Goal: Task Accomplishment & Management: Manage account settings

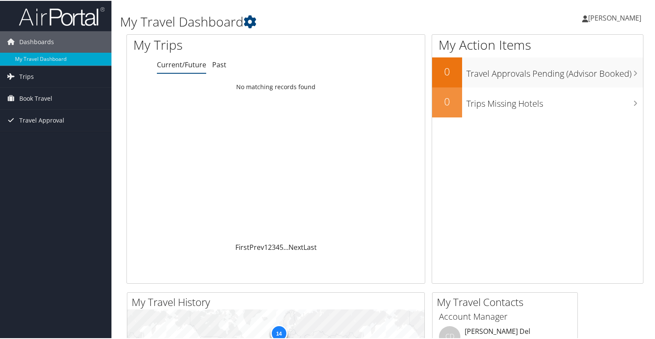
click at [601, 15] on span "Luis Gonzalez Espinoza" at bounding box center [614, 16] width 53 height 9
click at [575, 80] on link "View Travel Profile" at bounding box center [592, 76] width 96 height 15
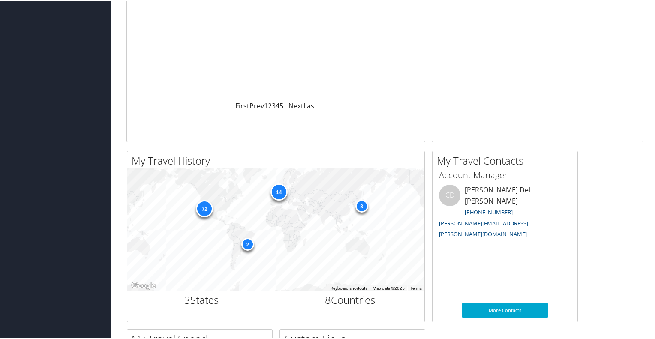
scroll to position [140, 0]
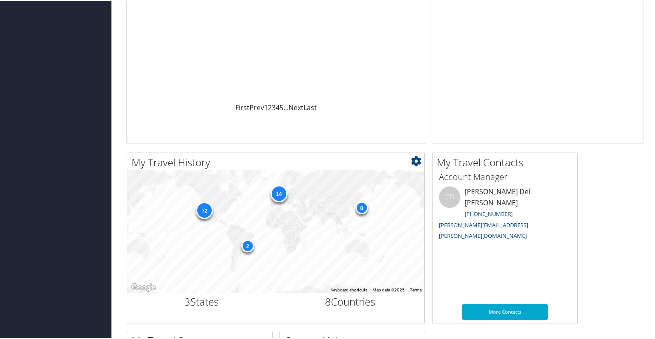
click at [197, 205] on div "72" at bounding box center [204, 209] width 17 height 17
click at [209, 207] on div "72" at bounding box center [204, 209] width 17 height 17
click at [305, 212] on div "72 14 8 2" at bounding box center [275, 231] width 297 height 124
click at [208, 214] on div "72" at bounding box center [204, 209] width 17 height 17
click at [205, 211] on div "72" at bounding box center [204, 209] width 17 height 17
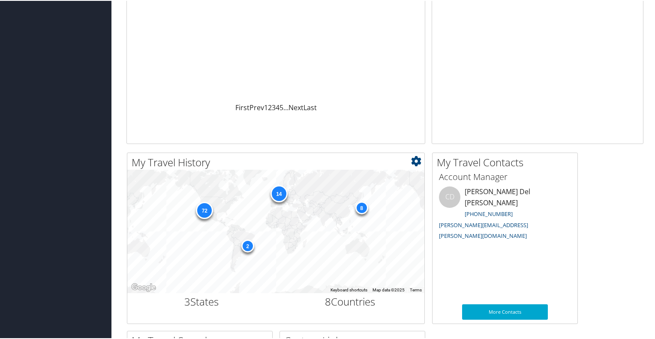
click at [205, 211] on div "72" at bounding box center [204, 209] width 17 height 17
click at [416, 162] on icon at bounding box center [416, 160] width 10 height 10
click at [352, 204] on link "Large" at bounding box center [365, 203] width 113 height 15
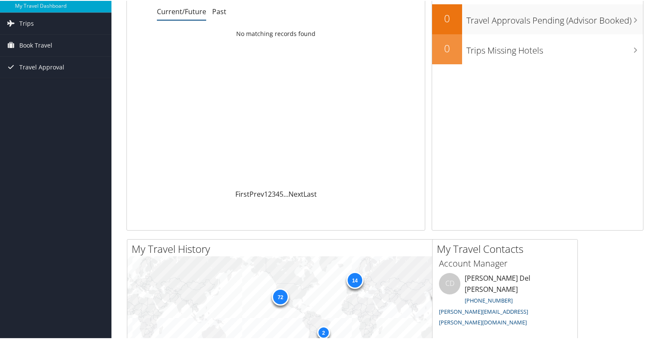
scroll to position [0, 0]
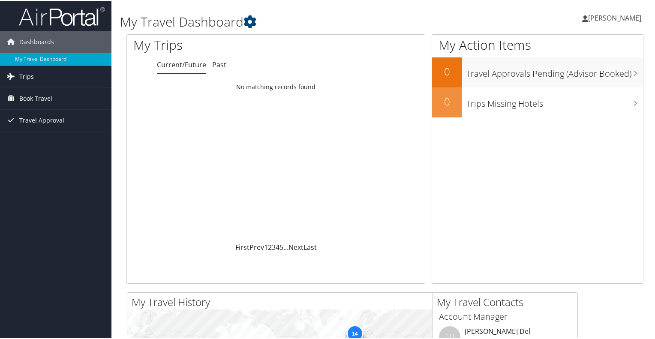
click at [22, 81] on span "Trips" at bounding box center [26, 75] width 15 height 21
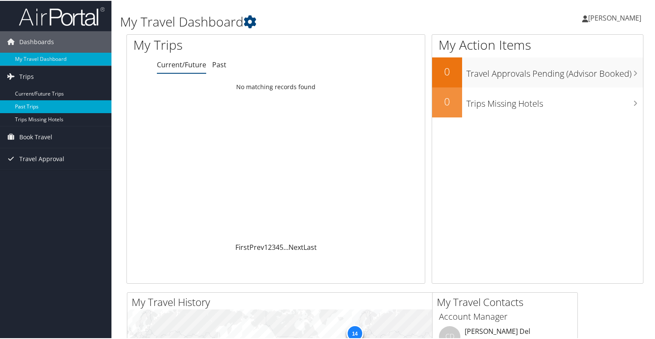
click at [33, 102] on link "Past Trips" at bounding box center [55, 105] width 111 height 13
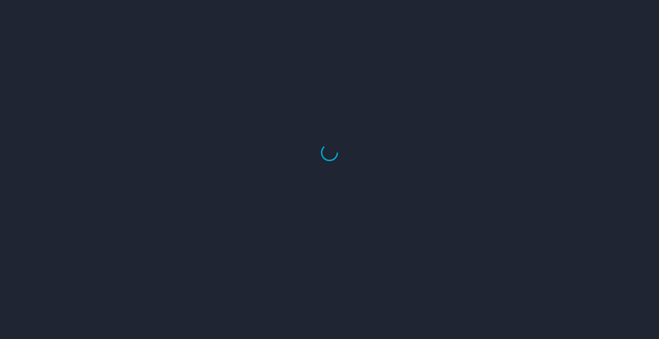
select select "US"
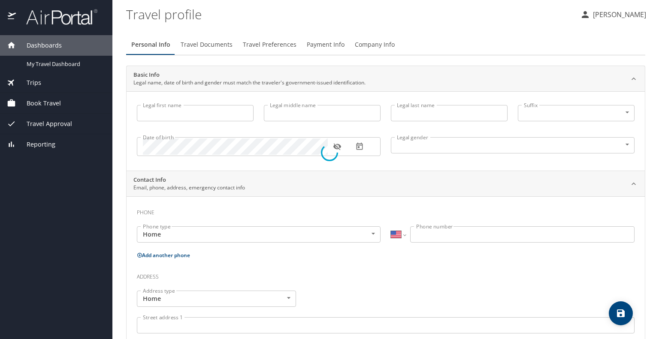
type input "Luis"
type input "Roberto"
type input "Gonzalez Espinoza"
type input "Male"
type input "Alejandrina"
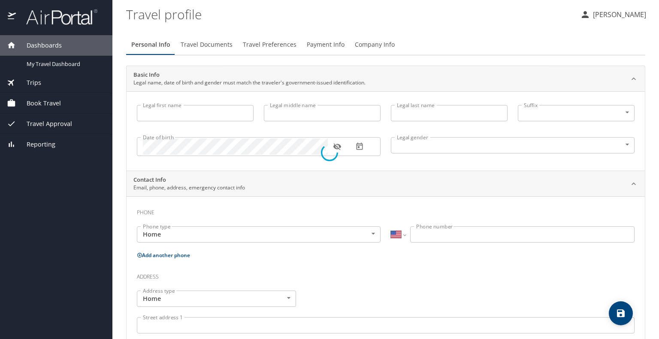
type input "Gonzalez"
select select "MX"
type input "664 120 1408"
select select "MX"
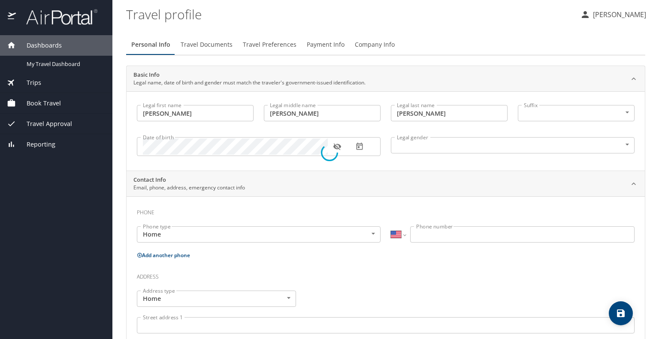
select select "US"
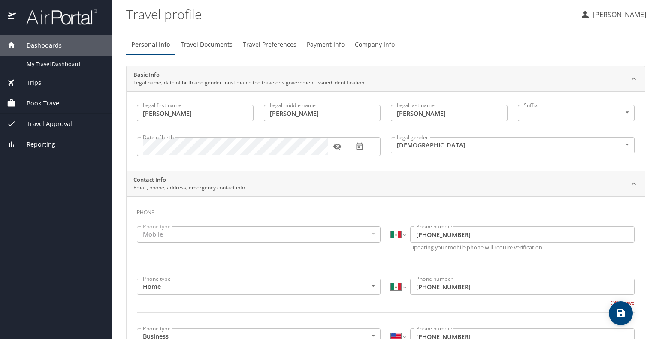
click at [213, 44] on span "Travel Documents" at bounding box center [207, 44] width 52 height 11
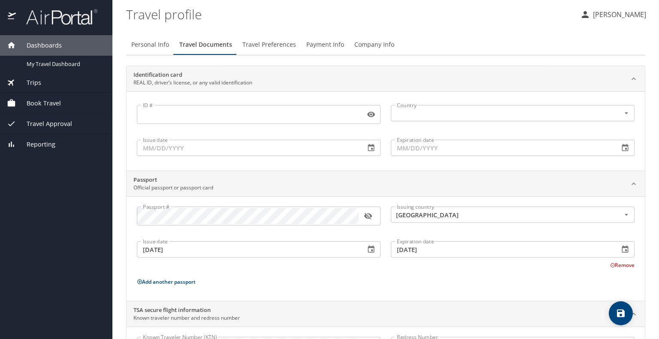
click at [368, 217] on icon "button" at bounding box center [368, 216] width 8 height 7
click at [137, 281] on icon at bounding box center [139, 282] width 5 height 5
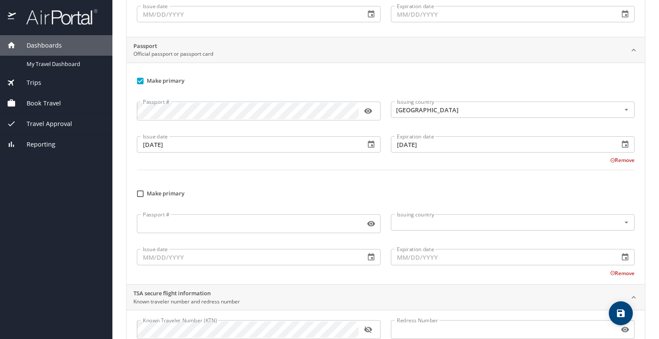
scroll to position [134, 0]
click at [618, 161] on button "Remove" at bounding box center [622, 160] width 24 height 7
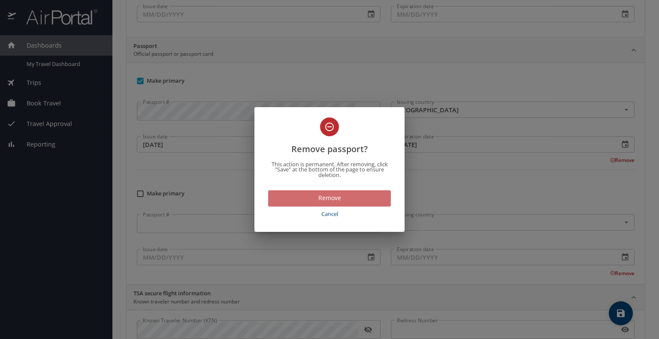
click at [353, 195] on span "Remove" at bounding box center [329, 198] width 109 height 11
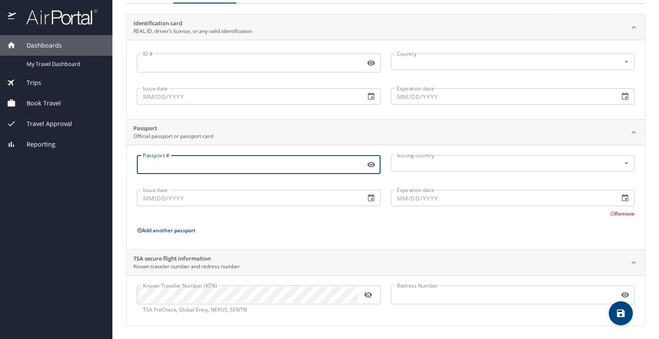
click at [259, 163] on input "Passport #" at bounding box center [249, 165] width 225 height 16
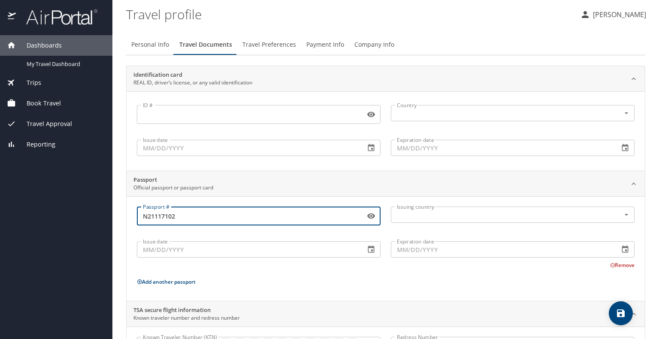
type input "N21117102"
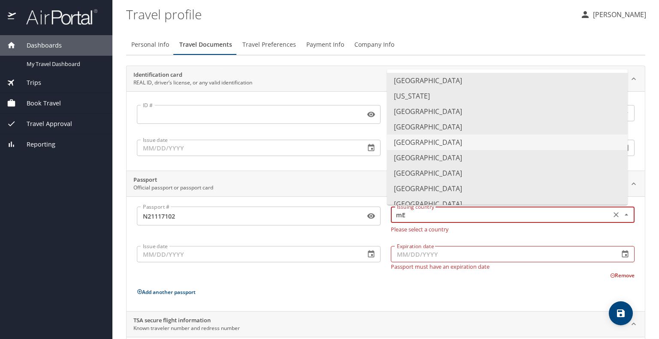
click at [407, 147] on li "Mexico" at bounding box center [507, 142] width 241 height 15
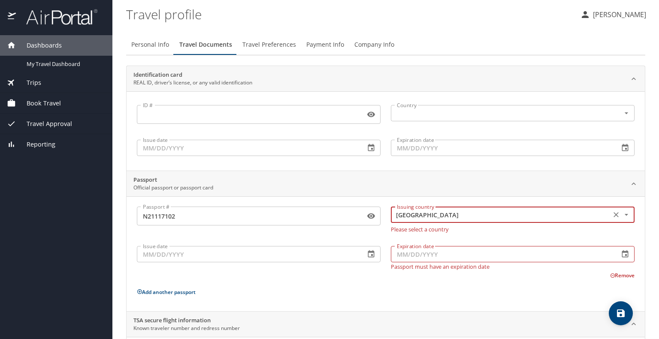
type input "Mexico"
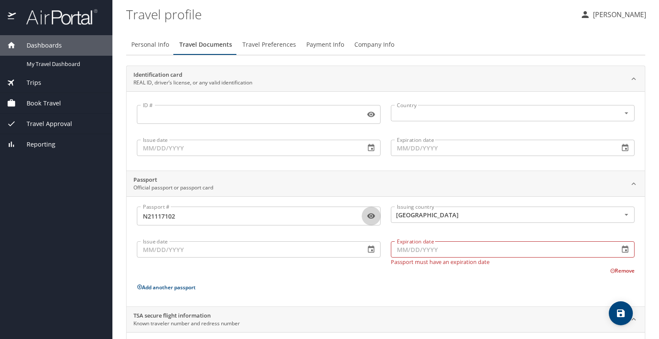
click at [367, 214] on icon "button" at bounding box center [371, 217] width 8 height 6
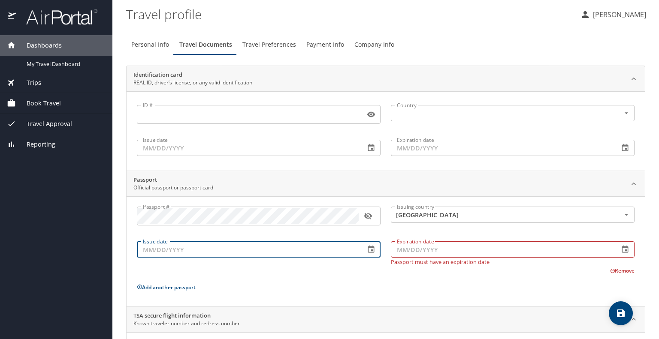
click at [350, 248] on input "Issue date" at bounding box center [247, 249] width 221 height 16
click at [386, 252] on div "Expiration date Expiration date Passport must have an expiration date" at bounding box center [513, 251] width 254 height 37
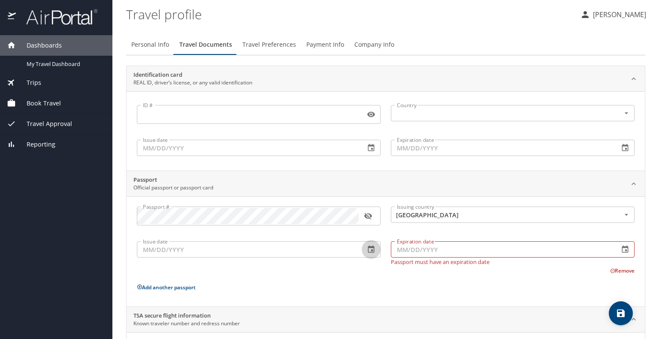
click at [367, 251] on icon "button" at bounding box center [371, 249] width 9 height 9
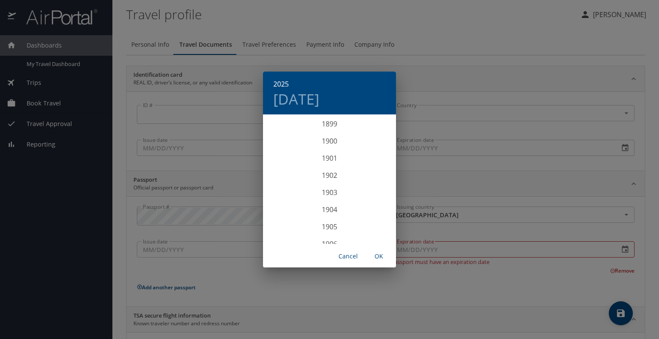
scroll to position [2110, 0]
click at [330, 176] on div "2025" at bounding box center [329, 179] width 133 height 17
click at [376, 258] on span "OK" at bounding box center [378, 256] width 21 height 11
type input "09/04/2025"
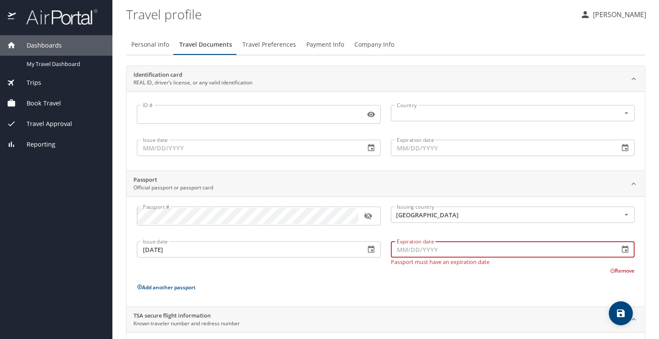
click at [450, 252] on input "Expiration date" at bounding box center [501, 249] width 221 height 16
click at [622, 250] on icon "button" at bounding box center [625, 249] width 6 height 7
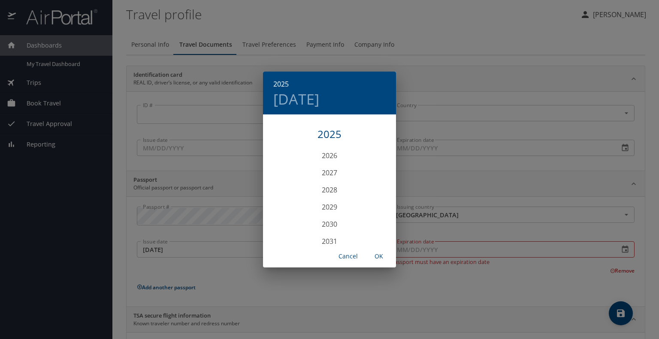
scroll to position [2161, 0]
click at [320, 236] on div "2031" at bounding box center [329, 235] width 133 height 17
click at [378, 258] on span "OK" at bounding box center [378, 256] width 21 height 11
type input "09/04/2031"
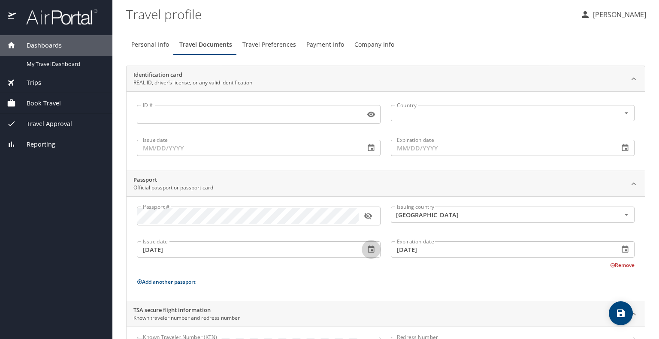
click at [367, 253] on icon "button" at bounding box center [371, 249] width 9 height 9
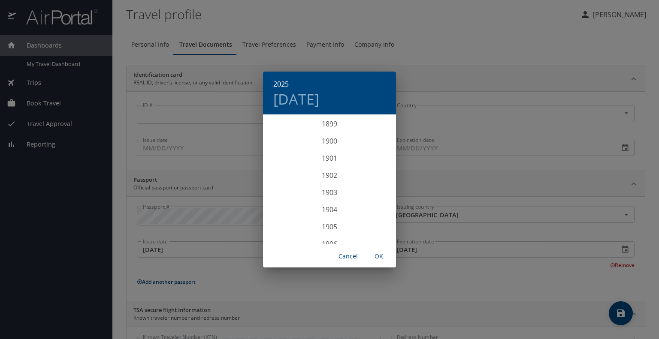
scroll to position [2110, 0]
click at [448, 286] on div "2025 Thu, Sep 4 1899 1900 1901 1902 1903 1904 1905 1906 1907 1908 1909 1910 191…" at bounding box center [329, 169] width 659 height 339
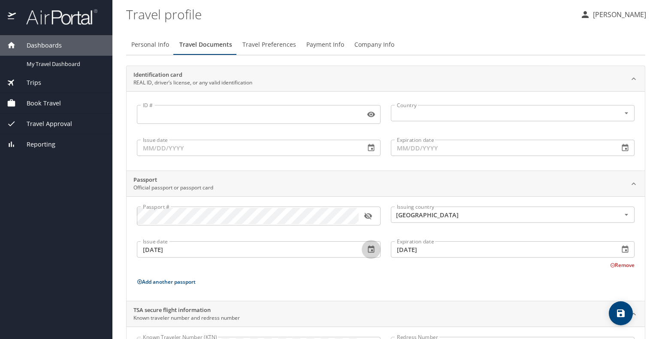
click at [368, 253] on icon "button" at bounding box center [371, 249] width 9 height 9
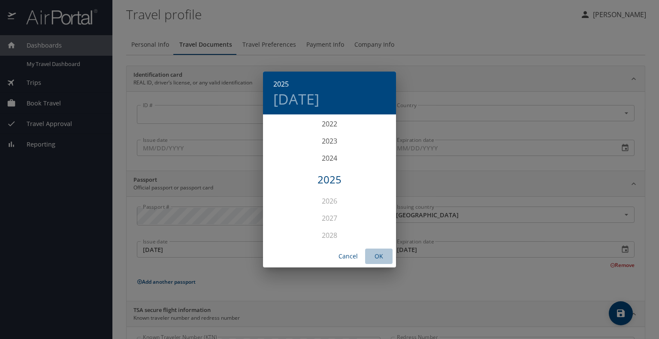
click at [368, 253] on button "OK" at bounding box center [378, 257] width 27 height 16
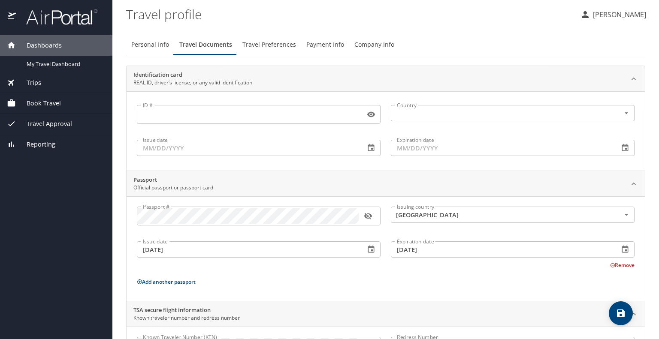
click at [367, 250] on icon "button" at bounding box center [371, 249] width 9 height 9
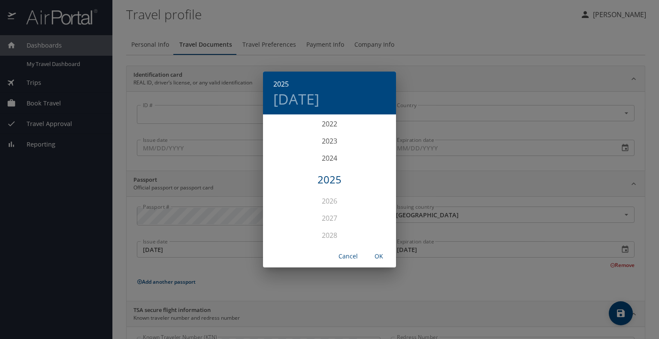
click at [381, 257] on span "OK" at bounding box center [378, 256] width 21 height 11
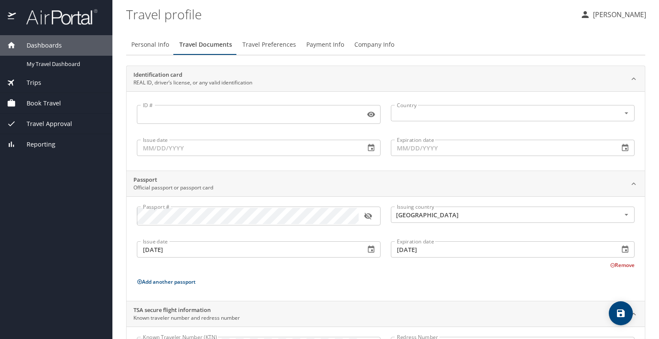
scroll to position [51, 0]
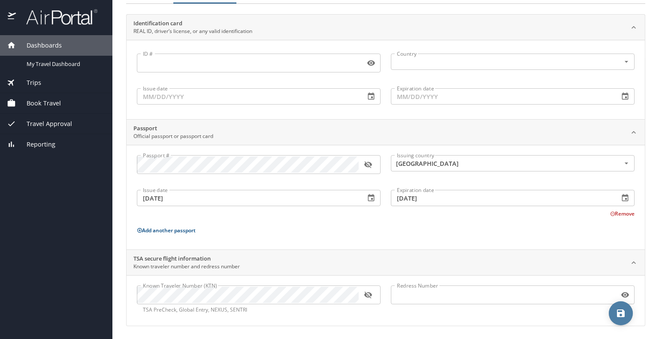
click at [623, 315] on icon "save" at bounding box center [621, 314] width 8 height 8
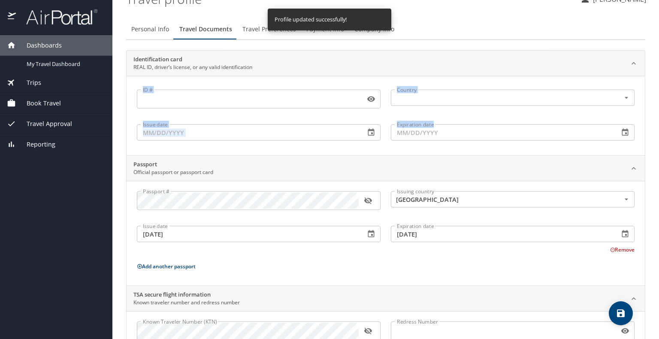
scroll to position [0, 0]
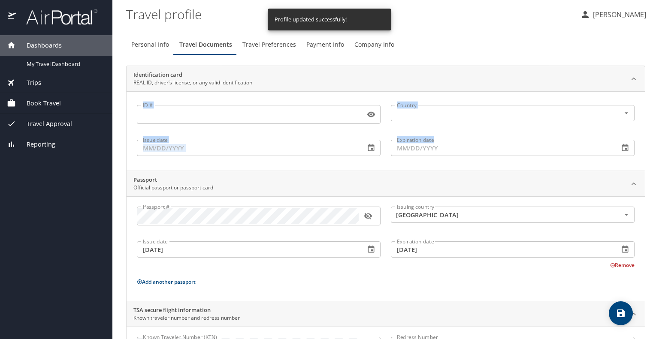
drag, startPoint x: 658, startPoint y: 94, endPoint x: 658, endPoint y: 48, distance: 46.3
click at [658, 48] on main "Travel profile Luis Gonzalez Espinoza Personal Info Travel Documents Travel Pre…" at bounding box center [385, 169] width 546 height 339
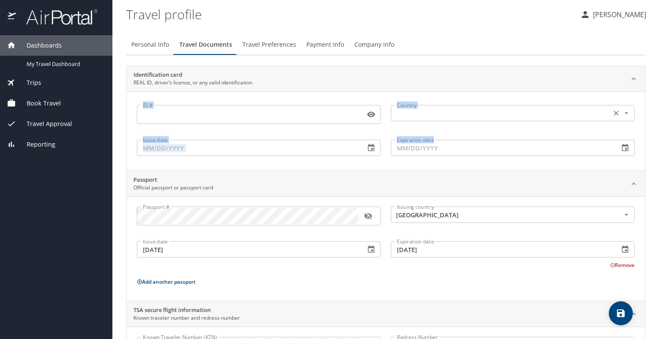
click at [495, 107] on div "Country" at bounding box center [513, 113] width 244 height 16
click at [371, 215] on icon "button" at bounding box center [368, 216] width 8 height 7
click at [276, 44] on span "Travel Preferences" at bounding box center [269, 44] width 54 height 11
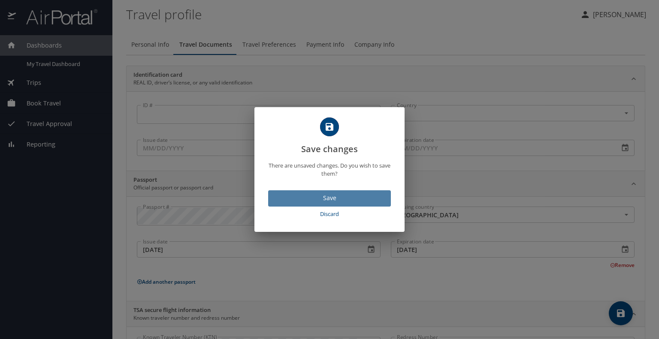
click at [338, 204] on button "Save" at bounding box center [329, 198] width 123 height 17
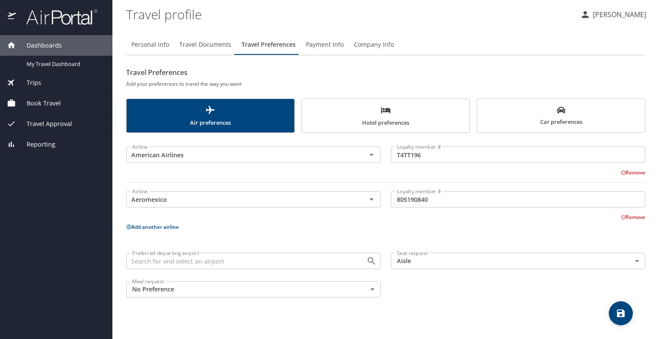
click at [474, 220] on div "Remove" at bounding box center [380, 216] width 529 height 10
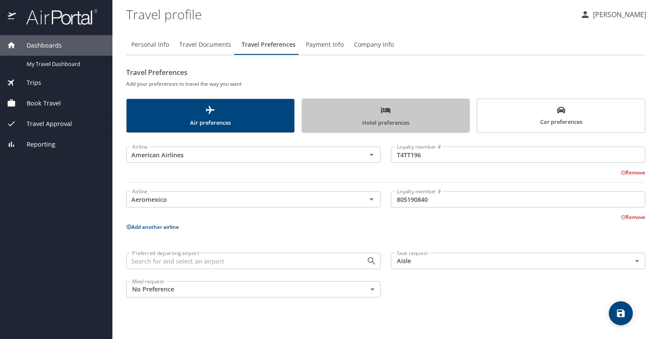
click at [399, 117] on span "Hotel preferences" at bounding box center [385, 116] width 157 height 23
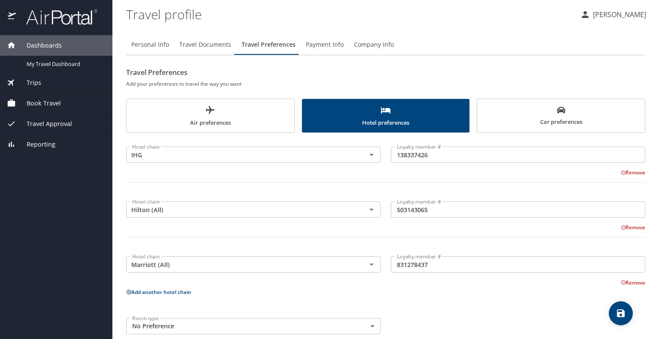
click at [333, 47] on span "Payment Info" at bounding box center [325, 44] width 38 height 11
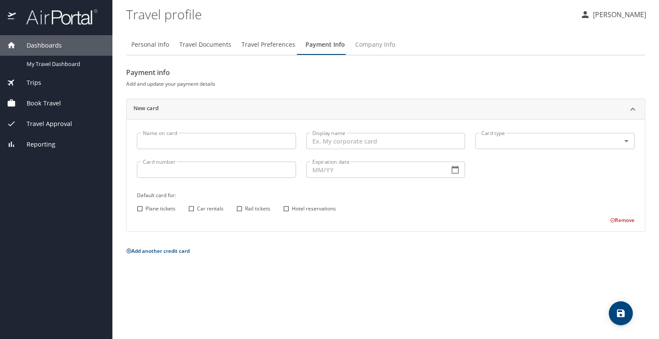
click at [368, 44] on span "Company Info" at bounding box center [375, 44] width 40 height 11
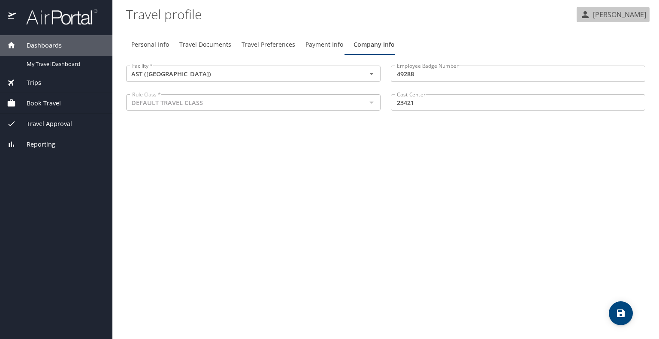
click at [616, 11] on p "[PERSON_NAME]" at bounding box center [618, 14] width 56 height 10
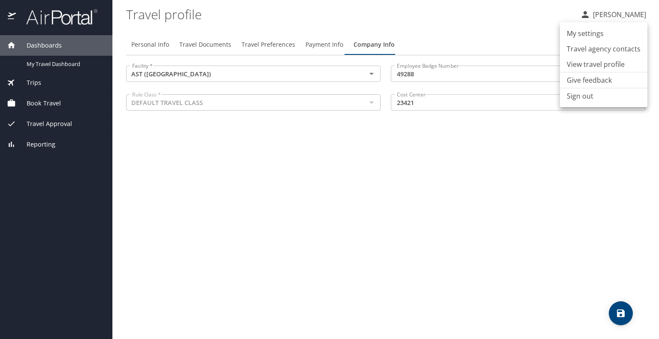
click at [579, 99] on li "Sign out" at bounding box center [603, 95] width 87 height 15
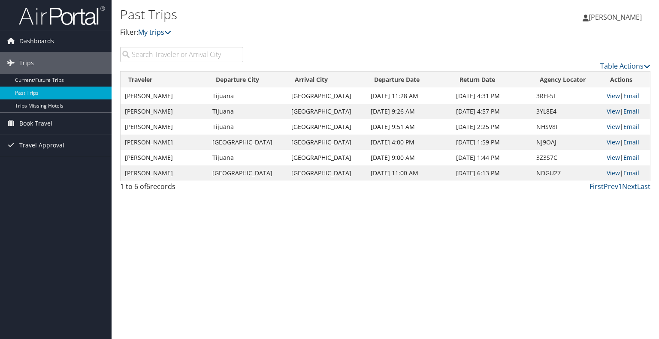
click at [222, 11] on h1 "Past Trips" at bounding box center [296, 15] width 353 height 18
drag, startPoint x: 633, startPoint y: 188, endPoint x: 626, endPoint y: 185, distance: 8.3
click at [626, 185] on link "Next" at bounding box center [629, 186] width 15 height 9
click at [644, 63] on icon at bounding box center [646, 66] width 7 height 7
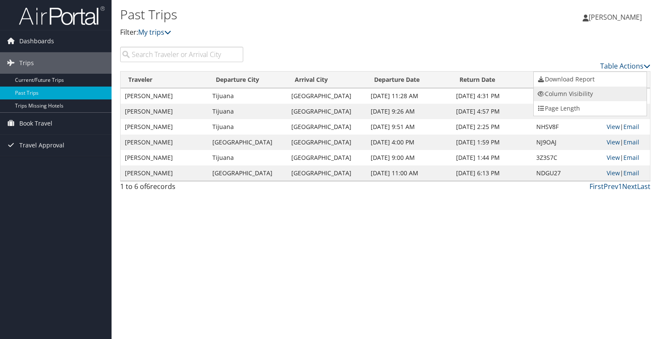
click at [602, 94] on link "Column Visibility" at bounding box center [589, 94] width 113 height 15
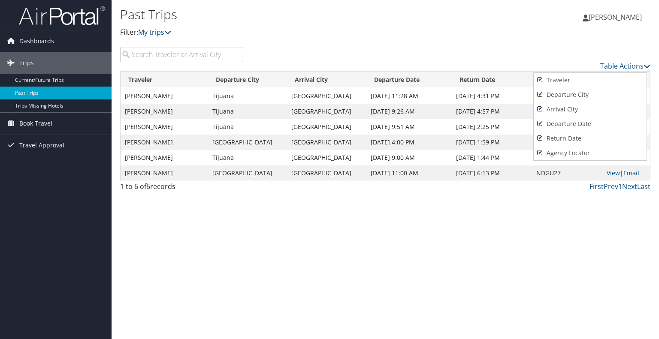
click at [575, 38] on div at bounding box center [329, 169] width 659 height 339
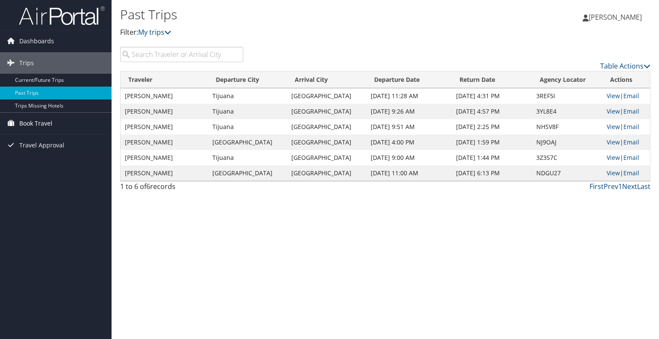
click at [43, 127] on span "Book Travel" at bounding box center [35, 123] width 33 height 21
click at [40, 139] on link "Approval Request (Beta)" at bounding box center [55, 140] width 111 height 13
